Goal: Navigation & Orientation: Find specific page/section

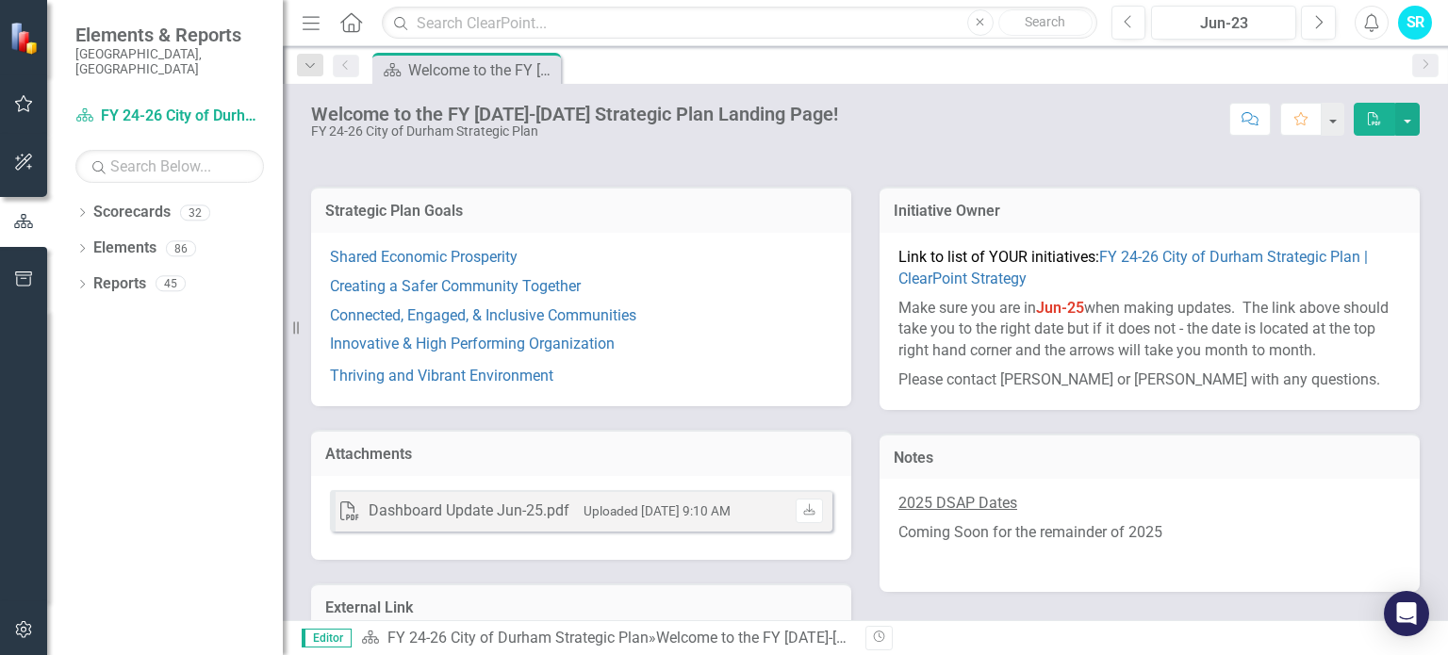
scroll to position [234, 0]
click at [496, 260] on link "Shared Economic Prosperity" at bounding box center [424, 257] width 188 height 18
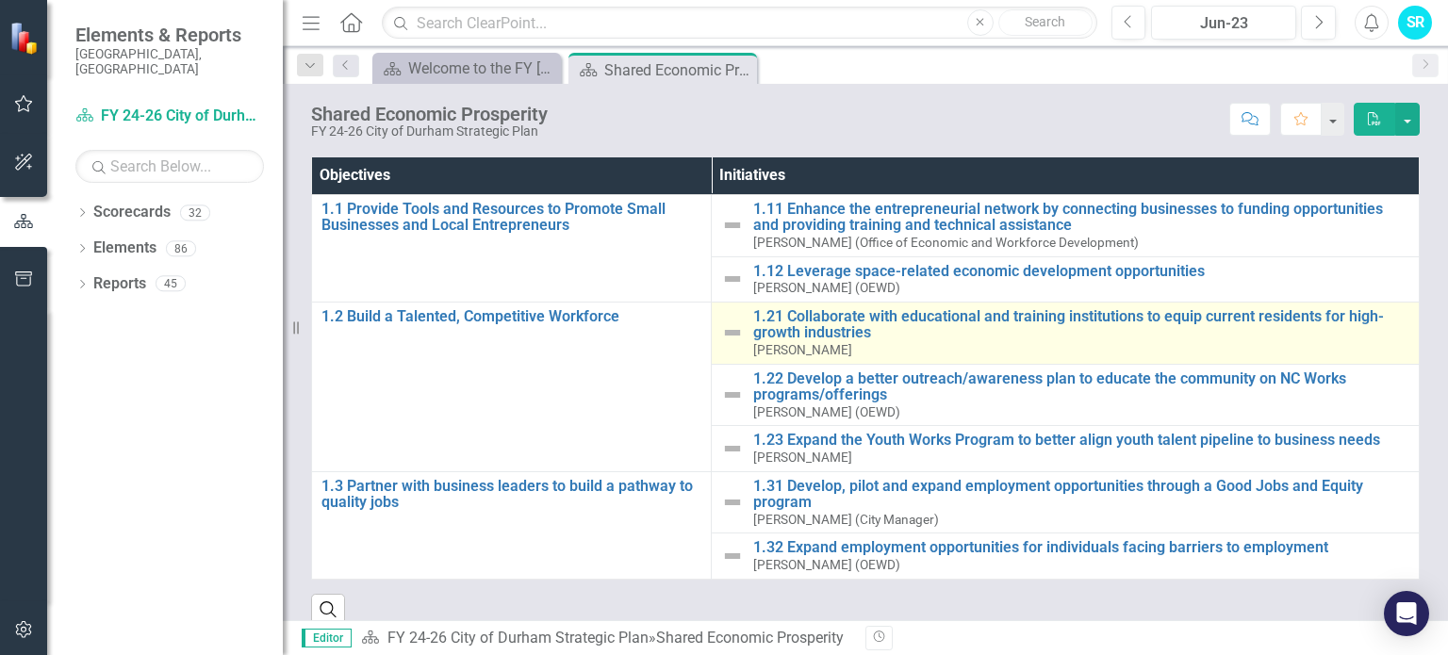
scroll to position [202, 0]
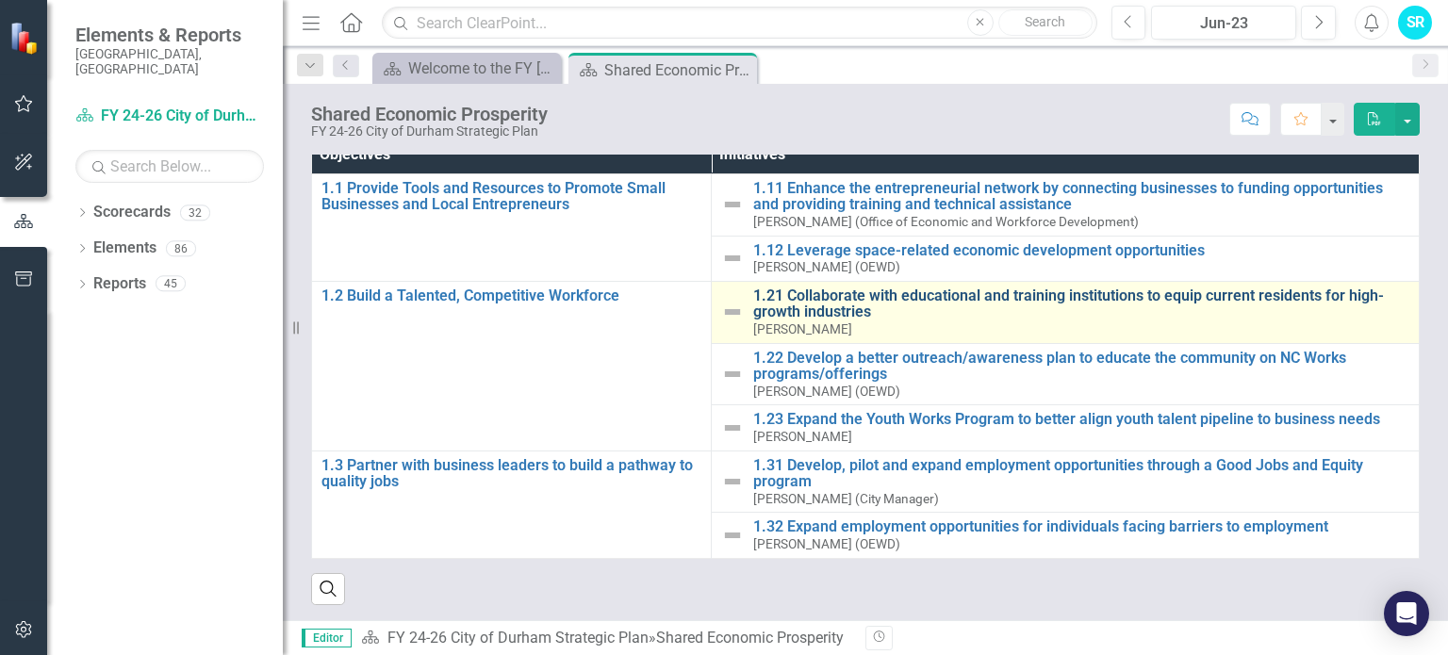
click at [808, 310] on link "1.21 Collaborate with educational and training institutions to equip current re…" at bounding box center [1081, 304] width 656 height 33
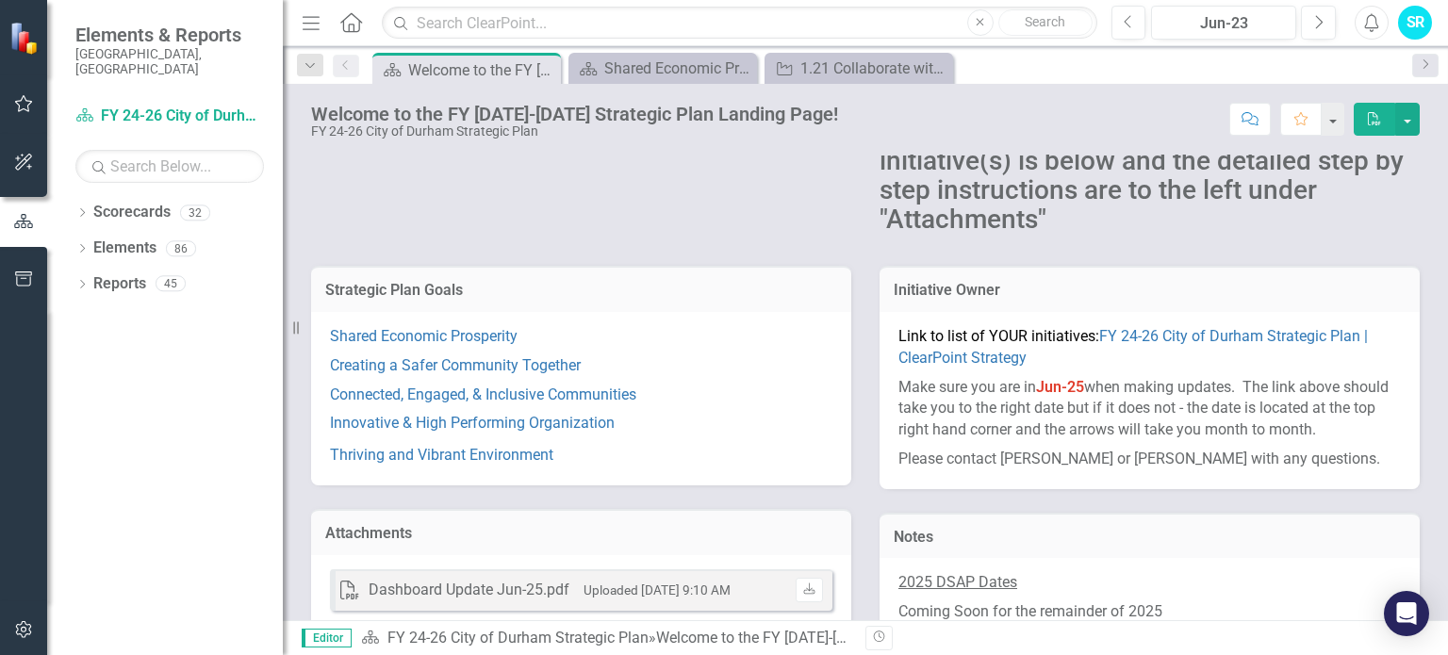
scroll to position [155, 0]
click at [485, 460] on link "Thriving and Vibrant Environment" at bounding box center [441, 455] width 223 height 18
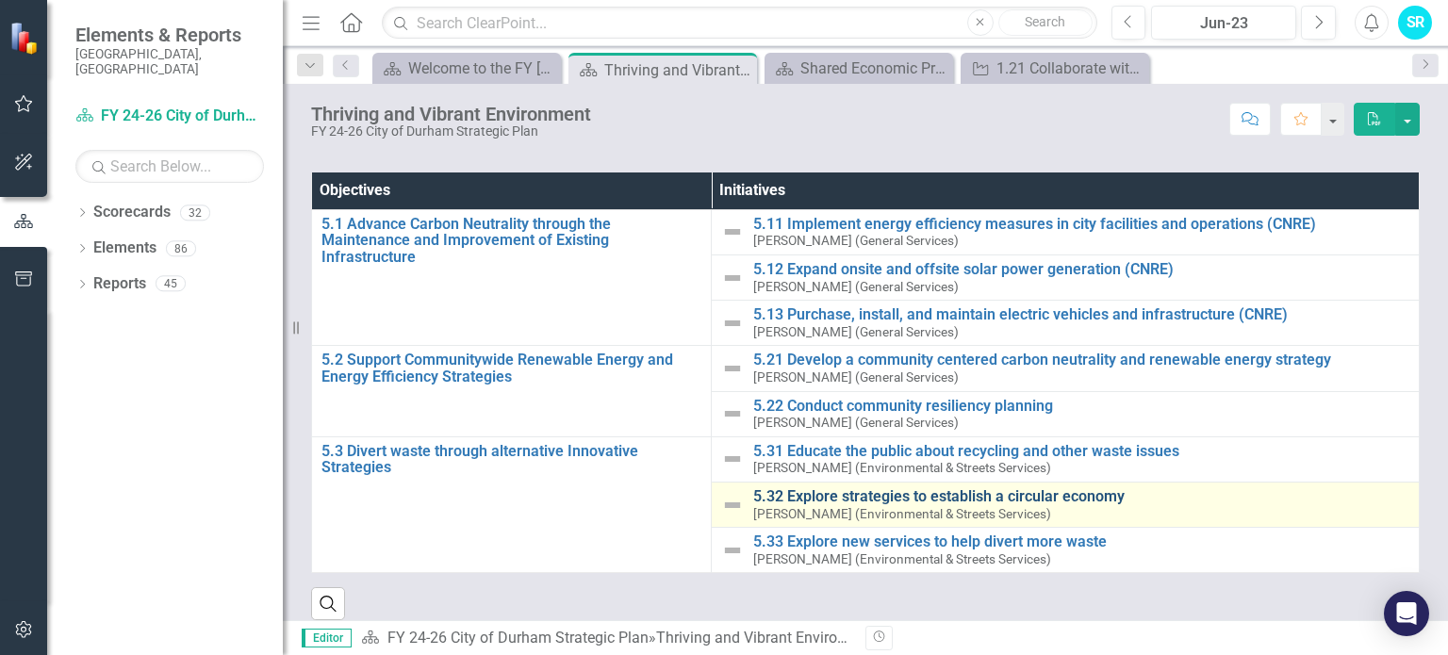
scroll to position [155, 0]
